Goal: Task Accomplishment & Management: Use online tool/utility

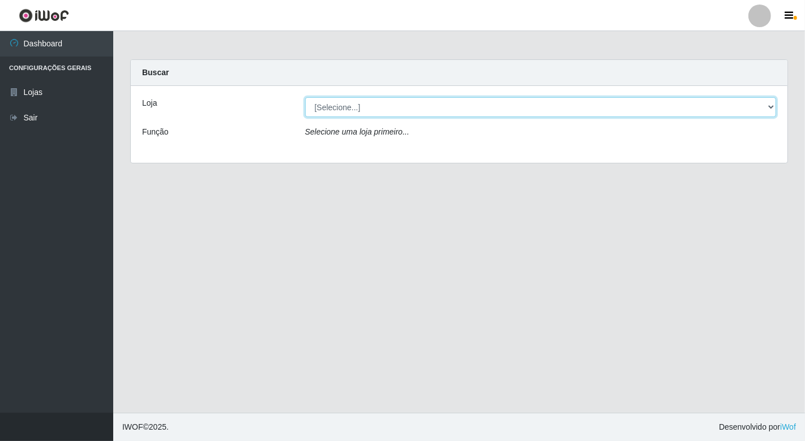
drag, startPoint x: 0, startPoint y: 0, endPoint x: 766, endPoint y: 110, distance: 773.4
click at [766, 110] on select "[Selecione...] Nordestão - [GEOGRAPHIC_DATA]" at bounding box center [540, 107] width 471 height 20
select select "454"
click at [305, 97] on select "[Selecione...] Nordestão - [GEOGRAPHIC_DATA]" at bounding box center [540, 107] width 471 height 20
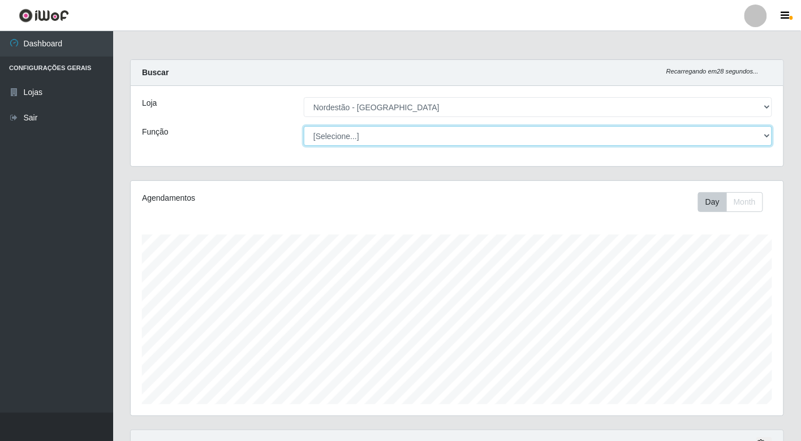
click at [392, 134] on select "[Selecione...] Balconista de Padaria Balconista de Padaria + Balconista de Pada…" at bounding box center [538, 136] width 468 height 20
select select "1"
click at [304, 126] on select "[Selecione...] Balconista de Padaria Balconista de Padaria + Balconista de Pada…" at bounding box center [538, 136] width 468 height 20
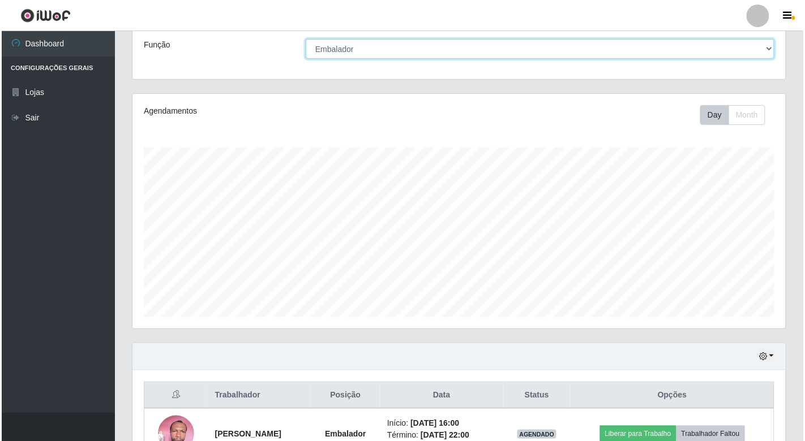
scroll to position [210, 0]
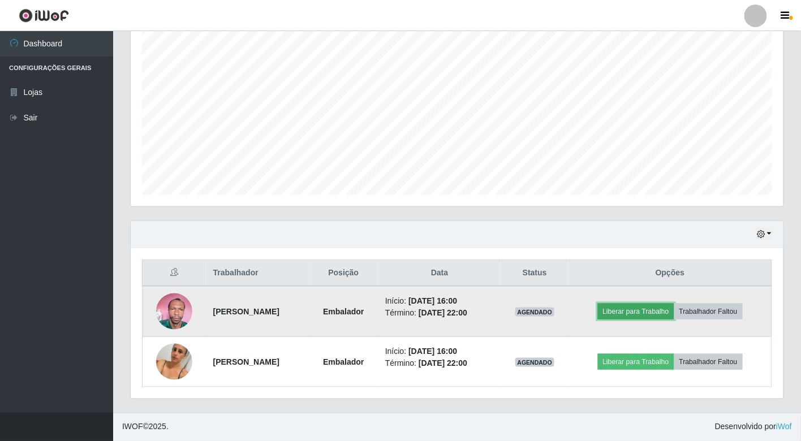
click at [659, 311] on button "Liberar para Trabalho" at bounding box center [636, 312] width 76 height 16
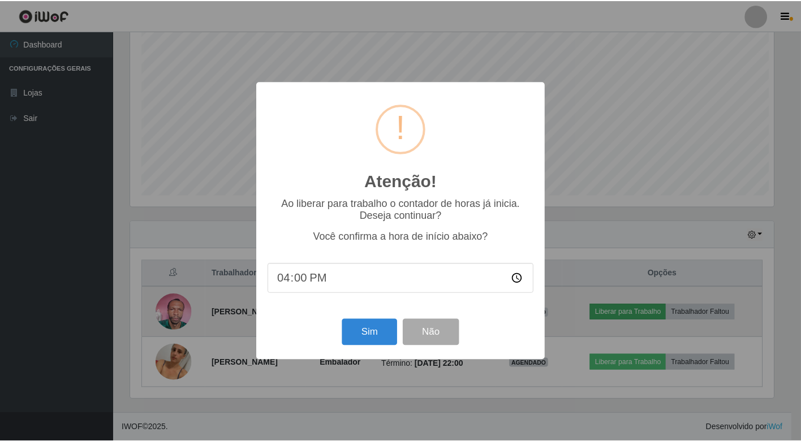
scroll to position [234, 646]
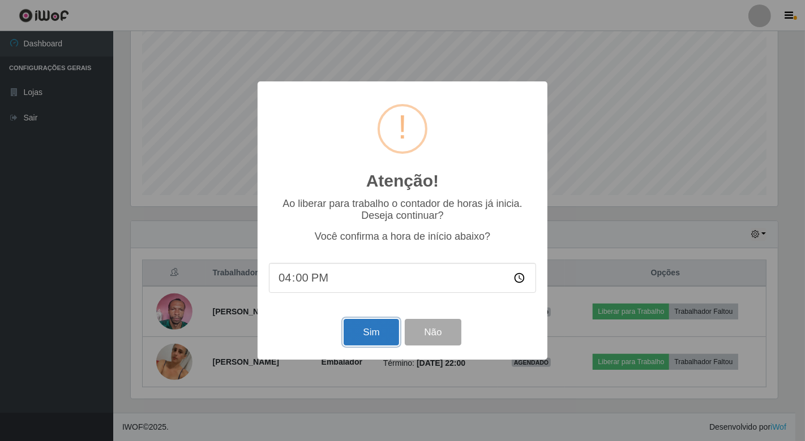
click at [382, 336] on button "Sim" at bounding box center [370, 332] width 55 height 27
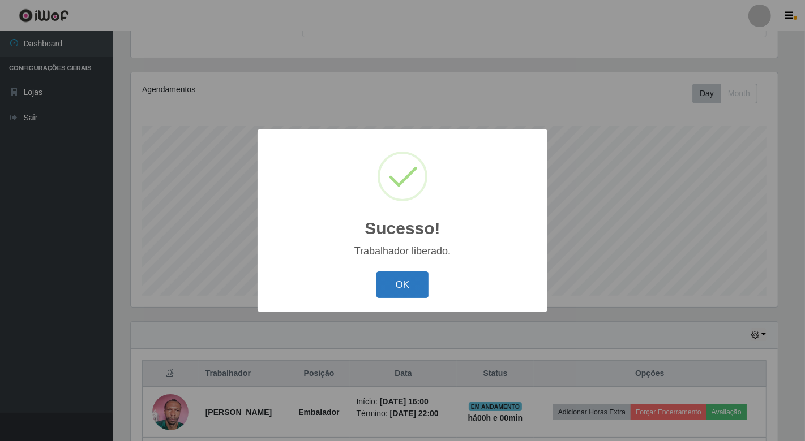
click at [414, 290] on button "OK" at bounding box center [402, 285] width 53 height 27
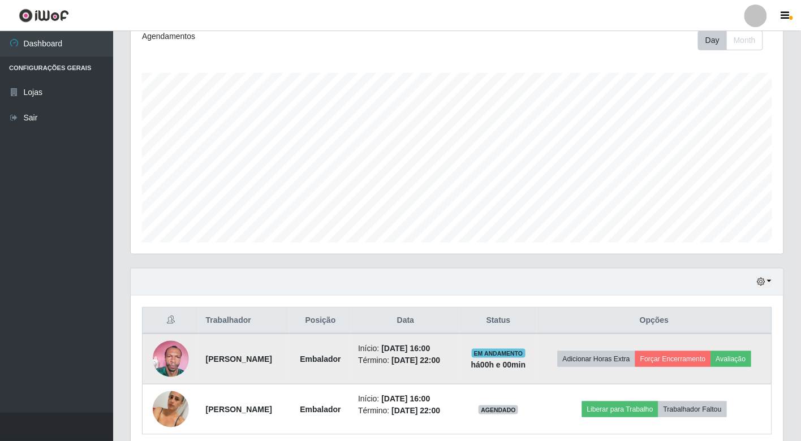
scroll to position [227, 0]
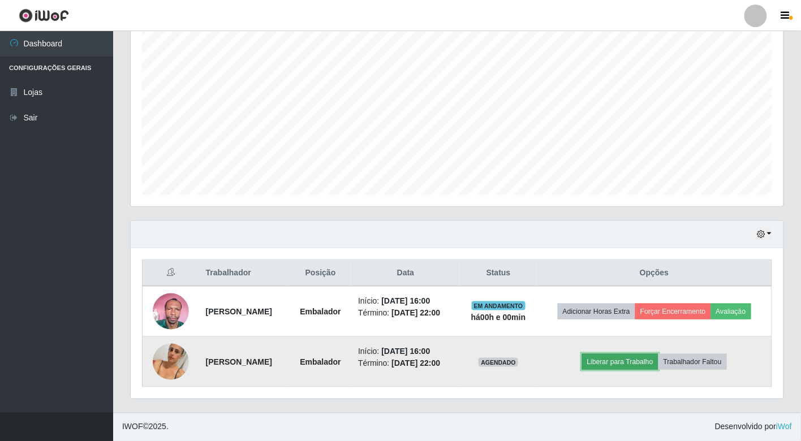
click at [654, 358] on button "Liberar para Trabalho" at bounding box center [620, 362] width 76 height 16
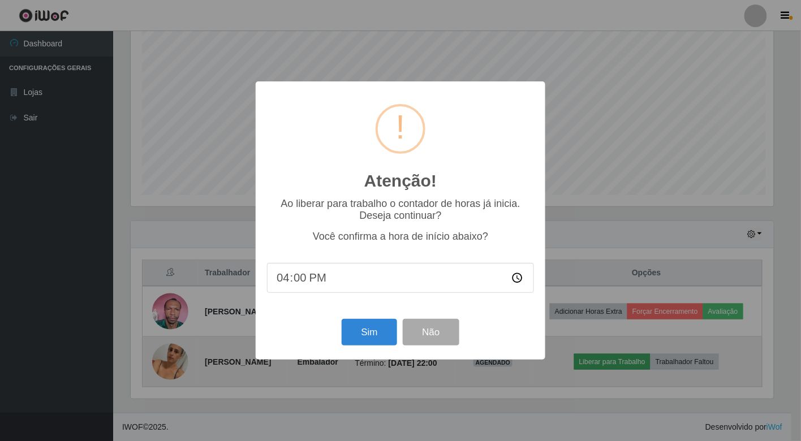
scroll to position [234, 646]
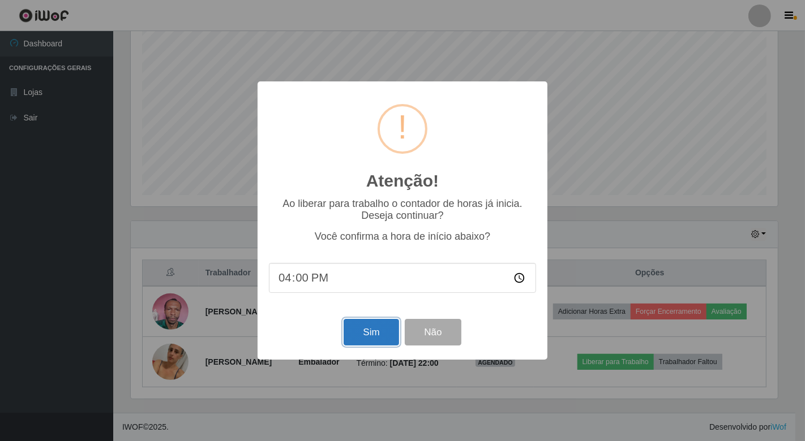
click at [380, 336] on button "Sim" at bounding box center [370, 332] width 55 height 27
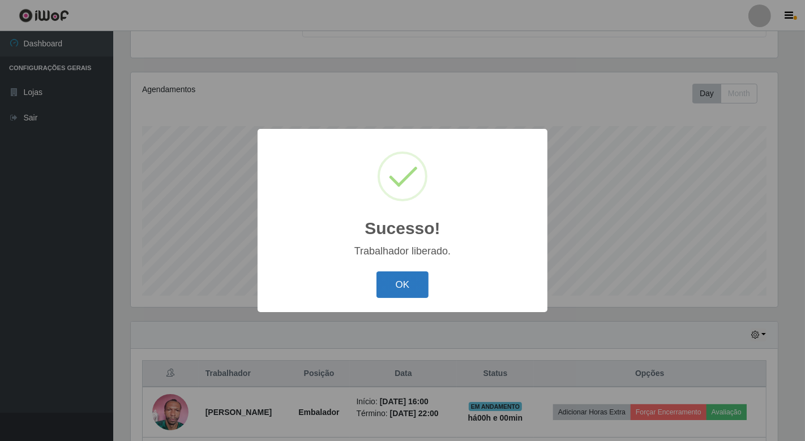
click at [413, 289] on button "OK" at bounding box center [402, 285] width 53 height 27
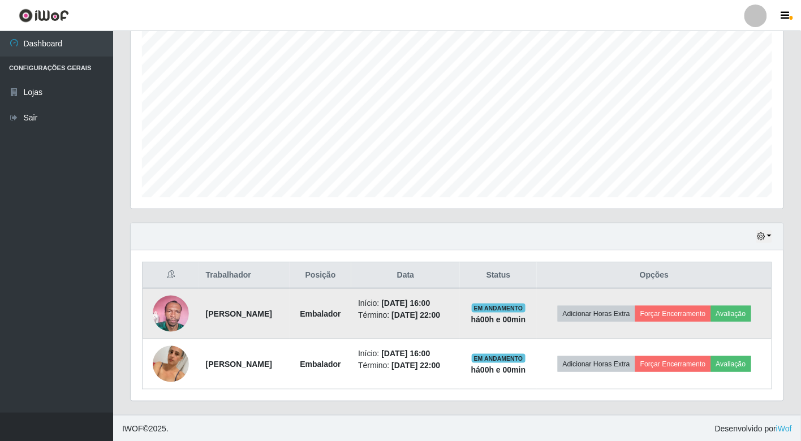
scroll to position [227, 0]
